Goal: Task Accomplishment & Management: Manage account settings

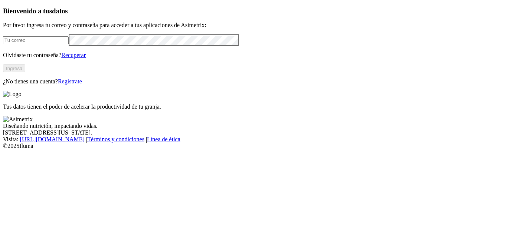
click at [27, 44] on input "email" at bounding box center [36, 40] width 66 height 8
type input "rafael.ochoa@opav.co"
click input "submit" at bounding box center [0, 0] width 0 height 0
